Goal: Find specific page/section: Find specific page/section

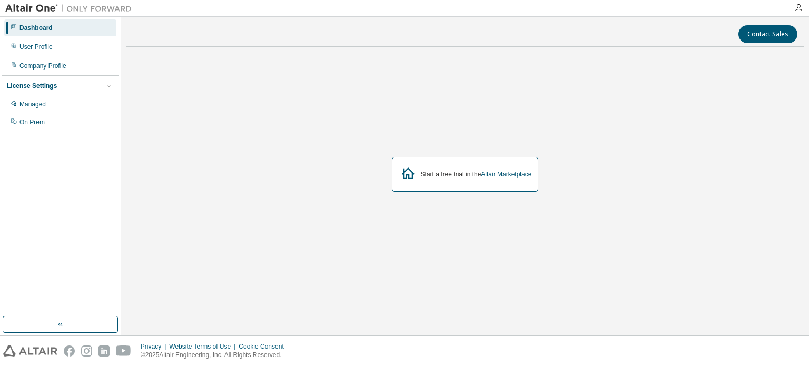
click at [794, 10] on div at bounding box center [798, 8] width 21 height 8
click at [800, 5] on icon "button" at bounding box center [799, 8] width 8 height 8
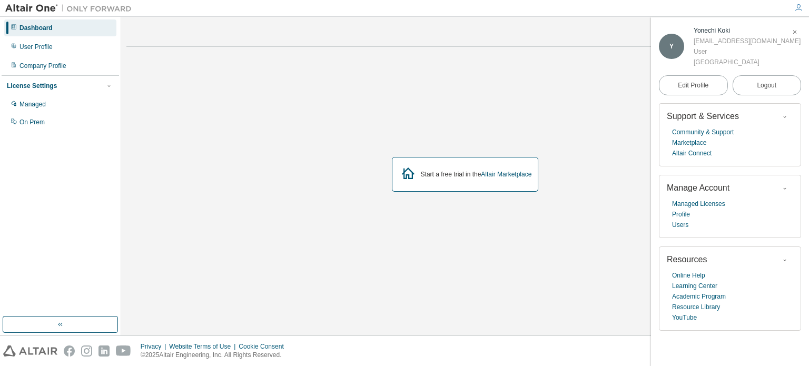
click at [573, 100] on div "Start a free trial in the Altair Marketplace" at bounding box center [465, 174] width 678 height 238
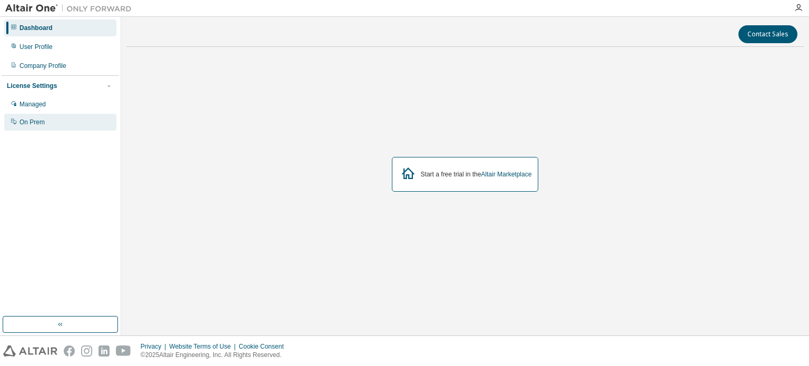
click at [38, 120] on div "On Prem" at bounding box center [31, 122] width 25 height 8
